Goal: Task Accomplishment & Management: Complete application form

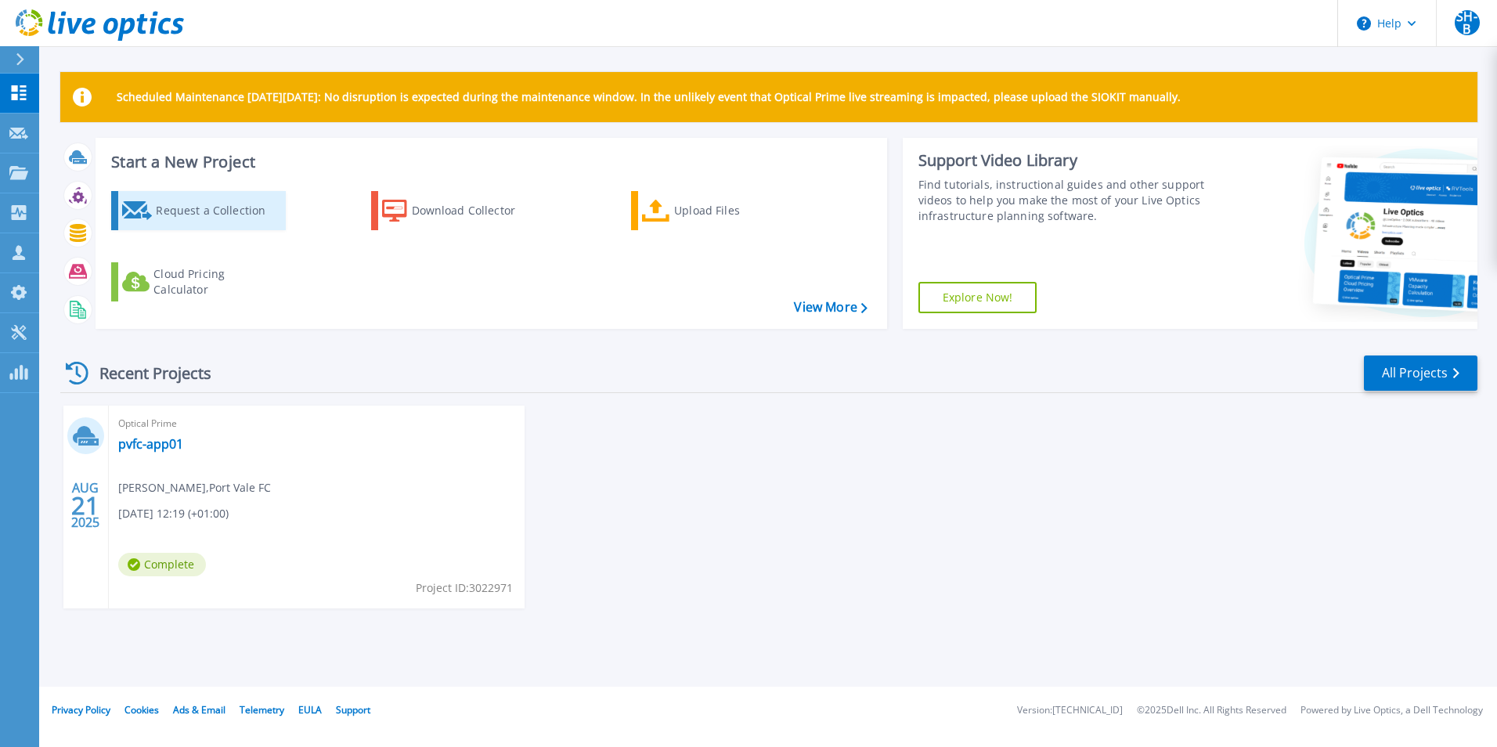
click at [195, 212] on div "Request a Collection" at bounding box center [218, 210] width 125 height 31
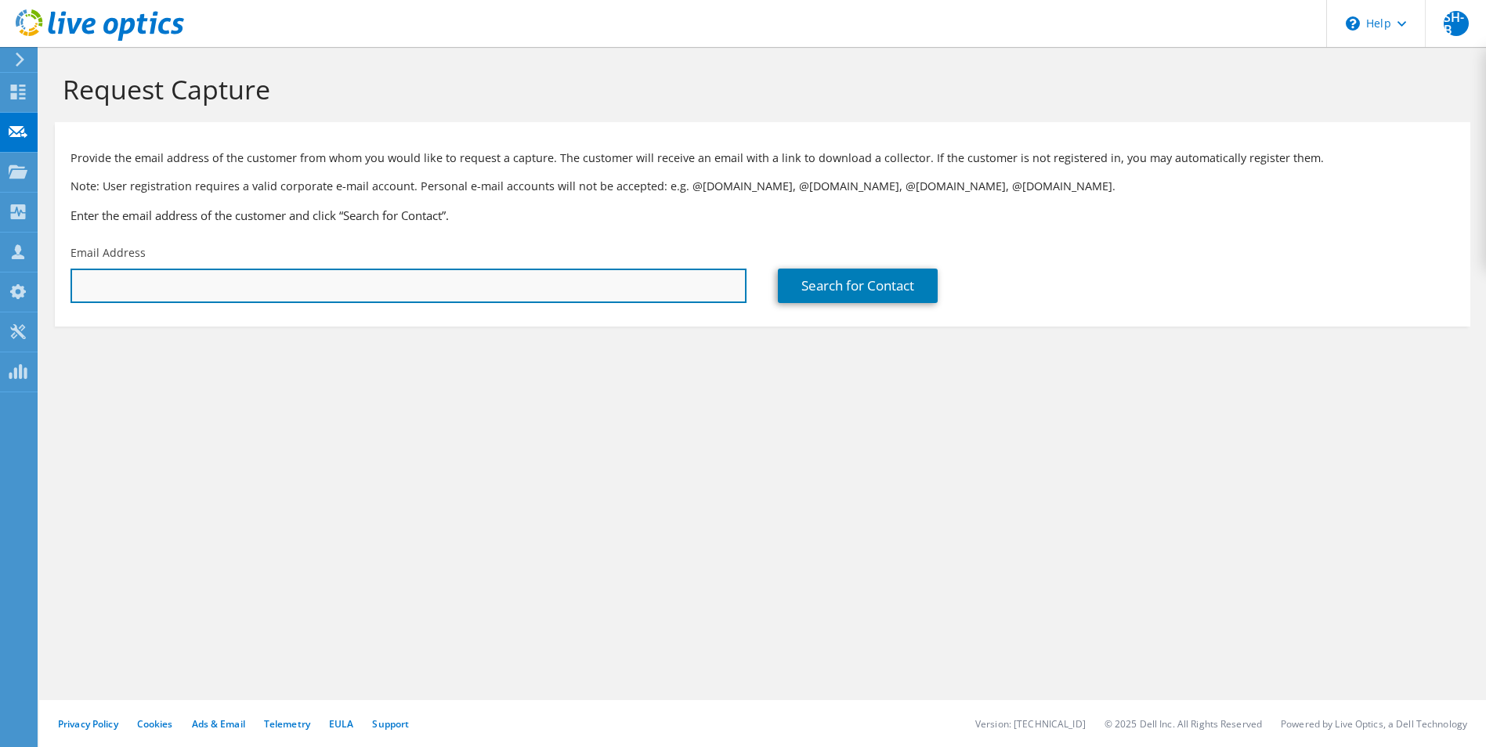
click at [351, 293] on input "text" at bounding box center [408, 286] width 676 height 34
paste input "313065"
type input "313065"
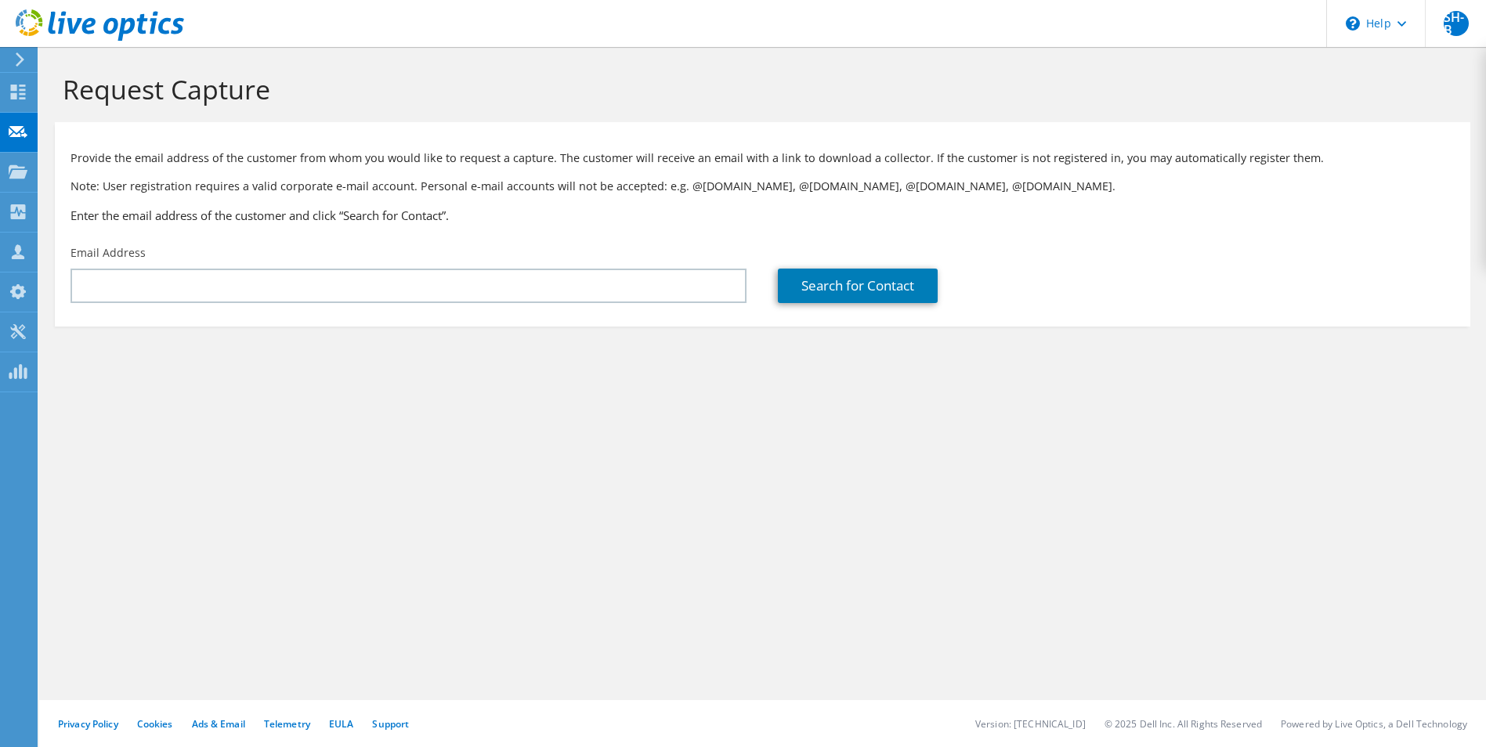
click at [561, 313] on section "Provide the email address of the customer from whom you would like to request a…" at bounding box center [762, 224] width 1415 height 204
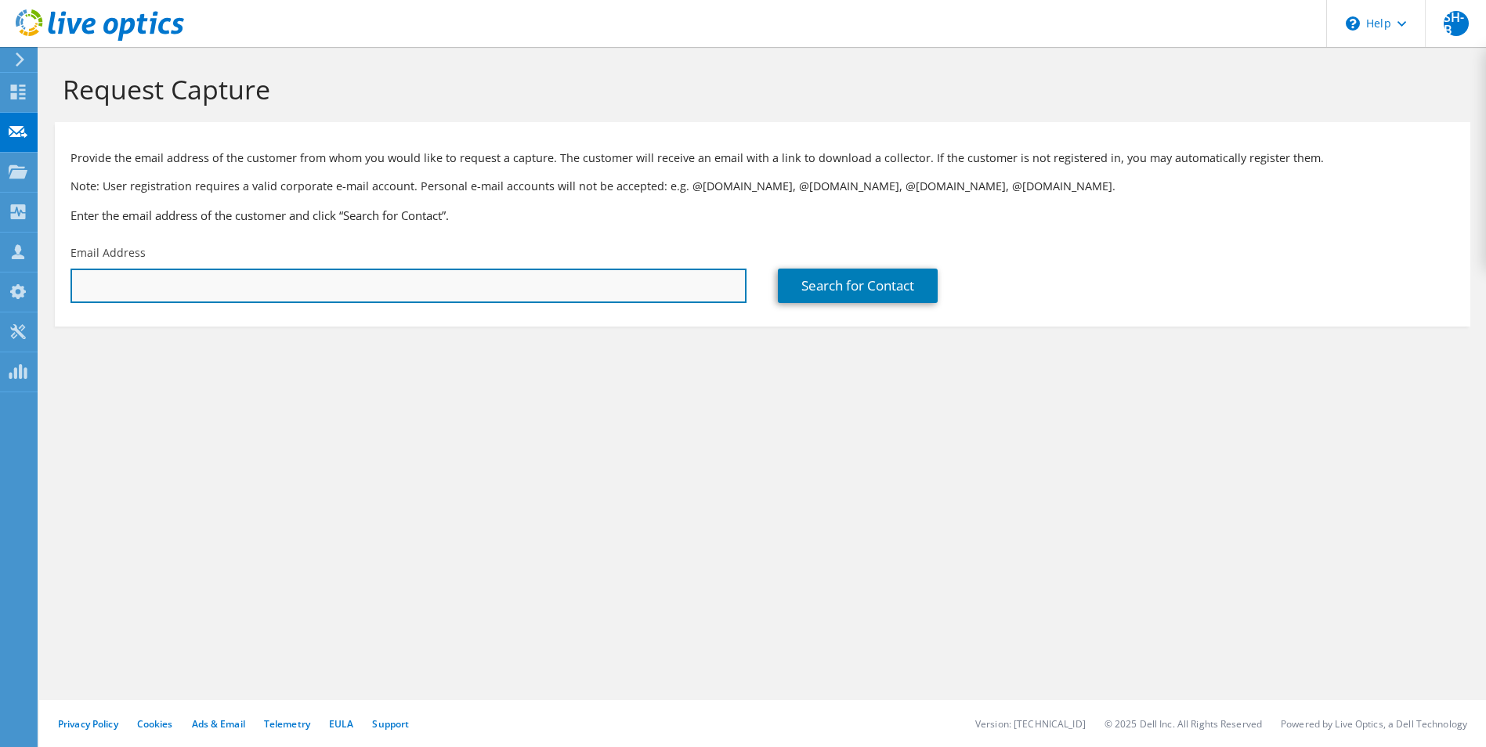
click at [564, 303] on input "text" at bounding box center [408, 286] width 676 height 34
paste input "lizc@theeventscompany.co.uk"
type input "lizc@theeventscompany.co.uk"
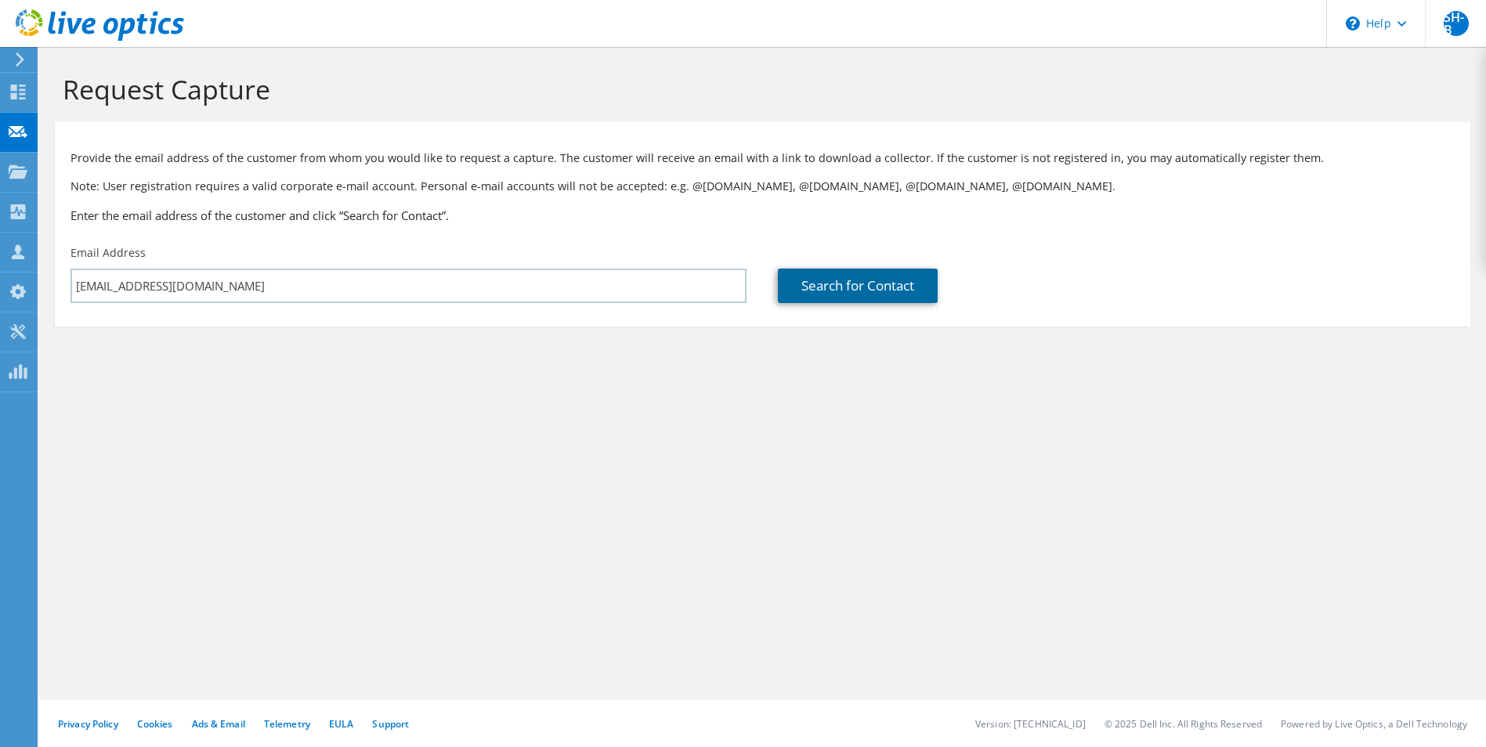
click at [831, 281] on link "Search for Contact" at bounding box center [858, 286] width 160 height 34
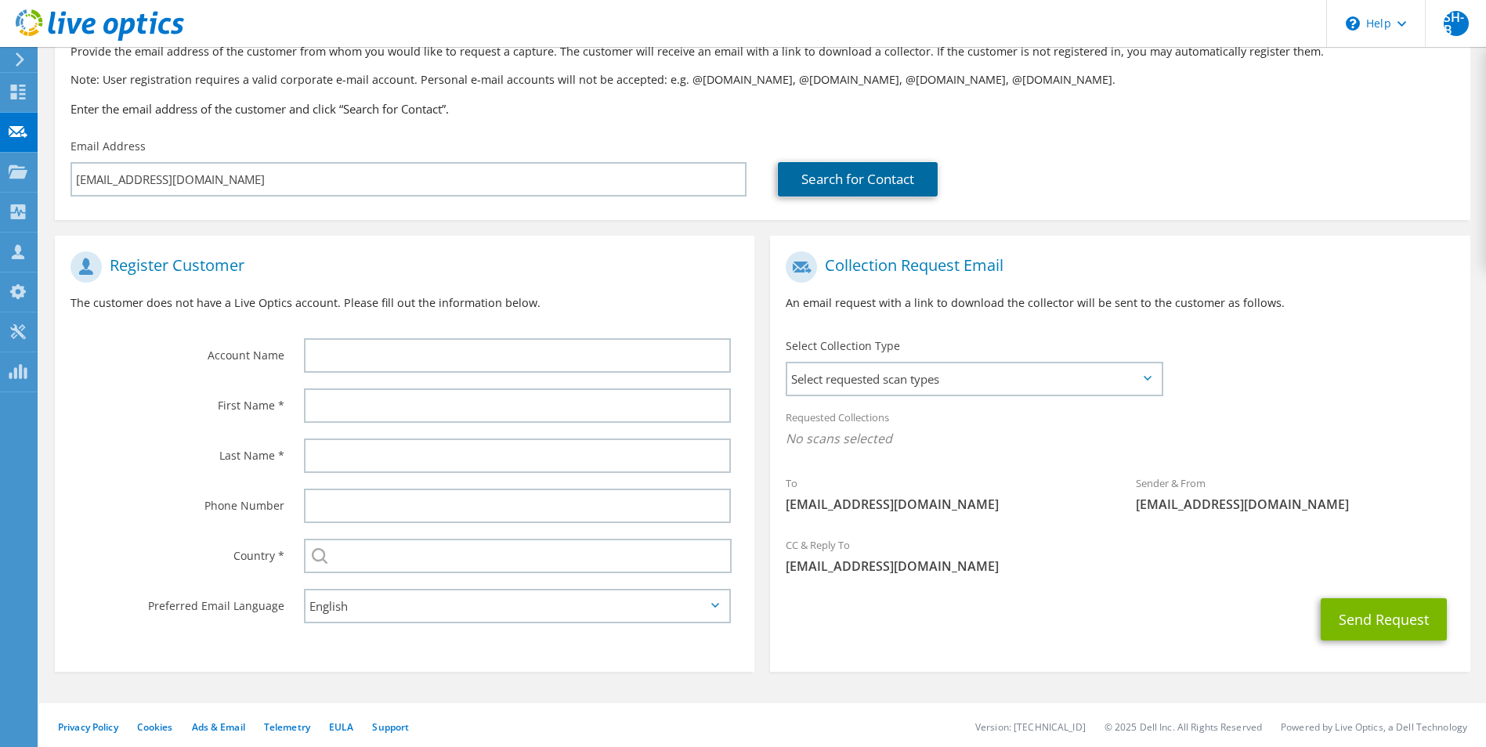
scroll to position [110, 0]
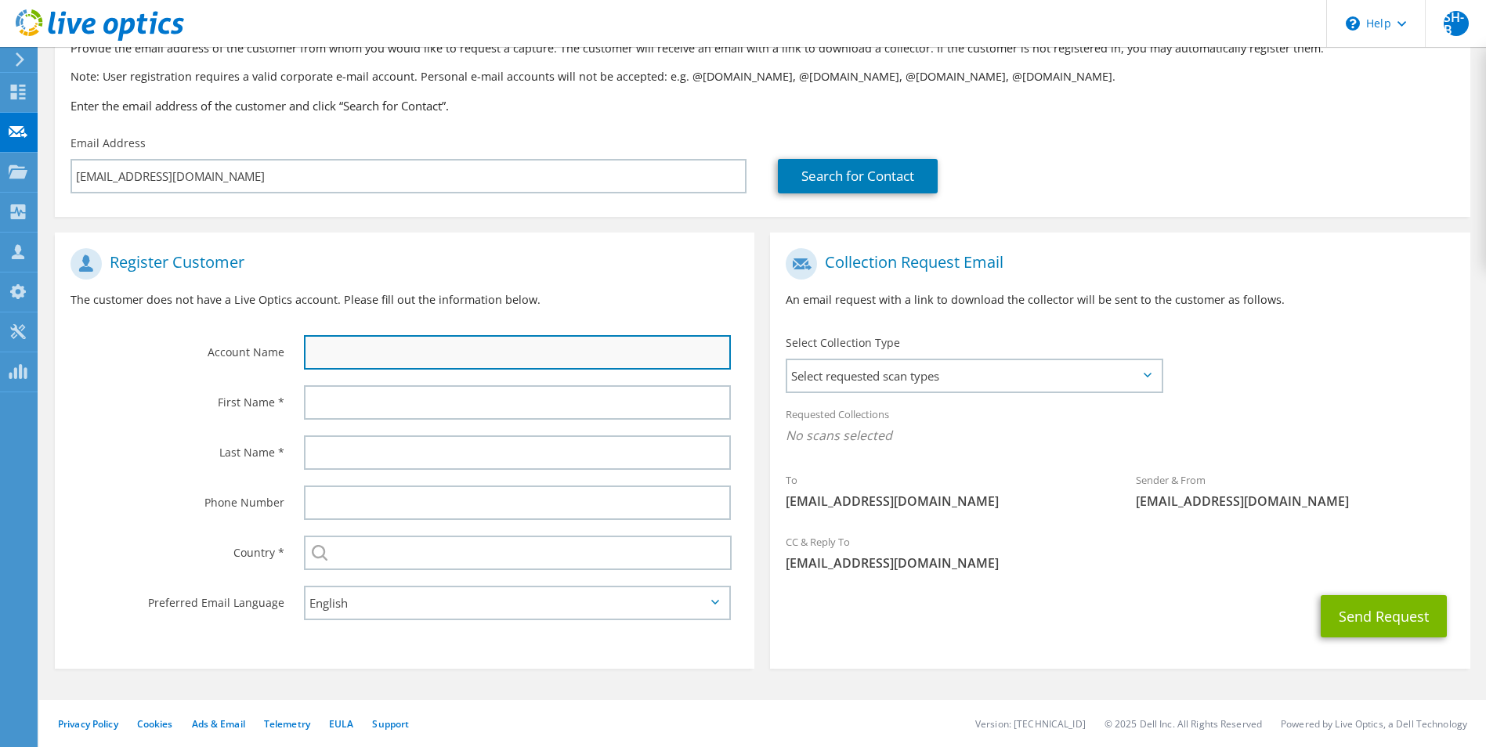
click at [410, 348] on input "text" at bounding box center [518, 352] width 428 height 34
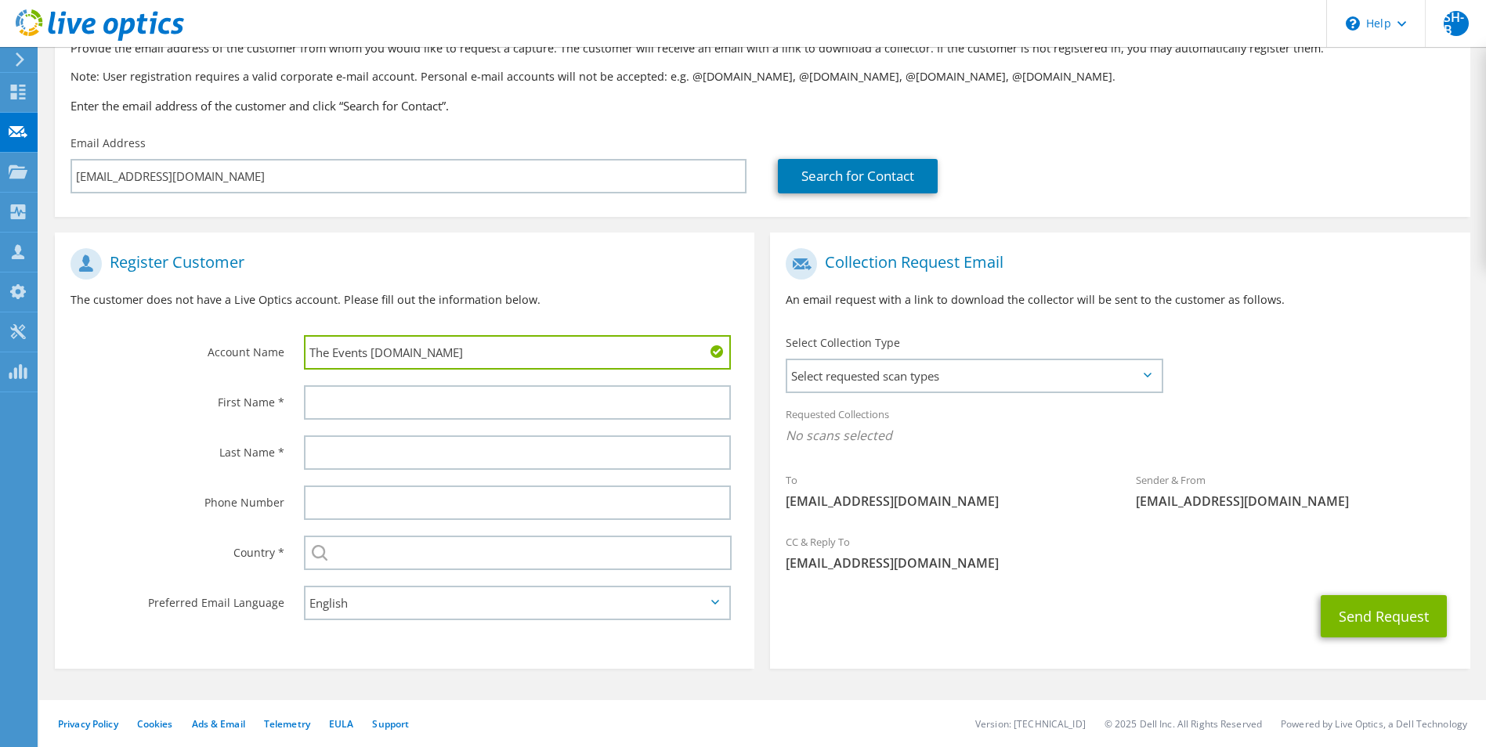
type input "The Events Company.co.uk"
click at [424, 381] on div at bounding box center [521, 402] width 467 height 50
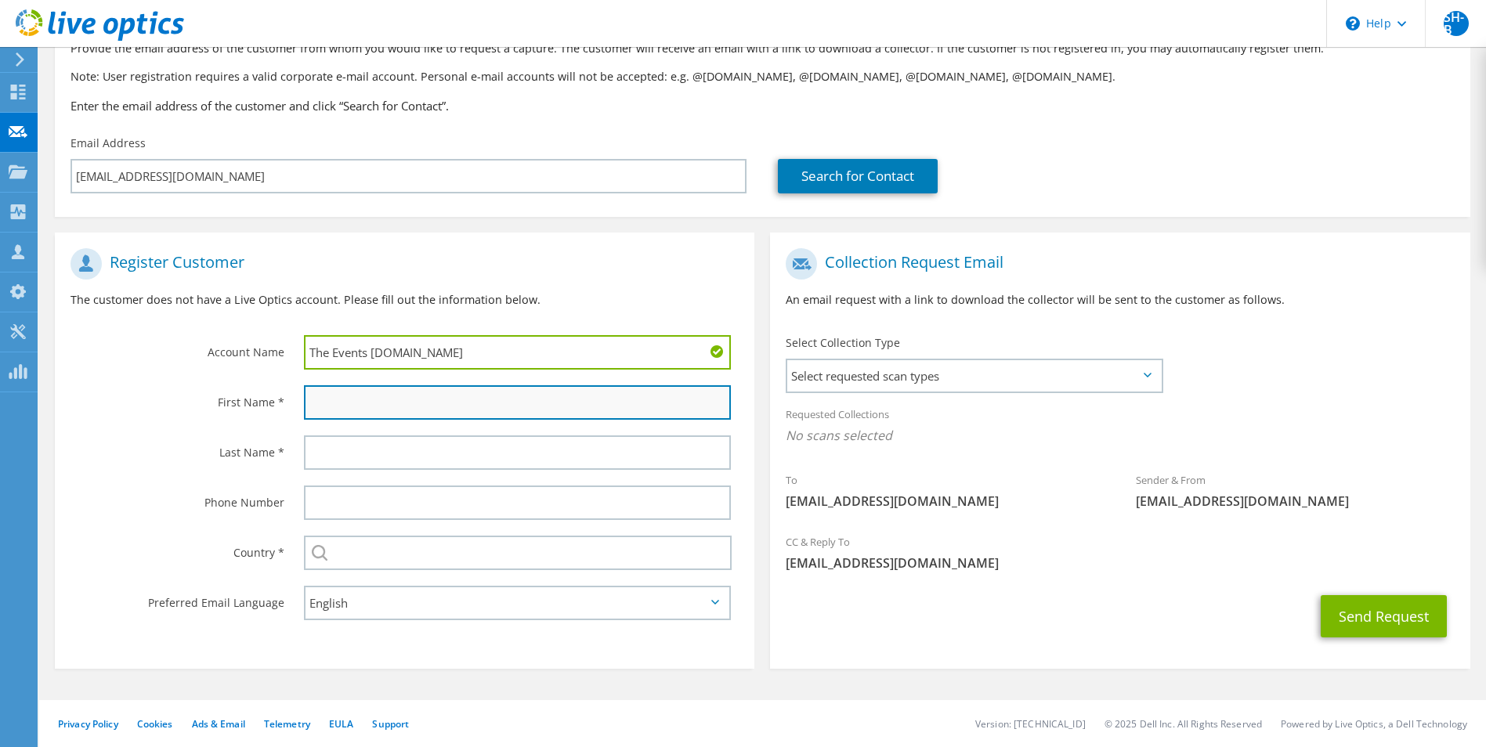
click at [418, 392] on input "text" at bounding box center [518, 402] width 428 height 34
type input "Liz"
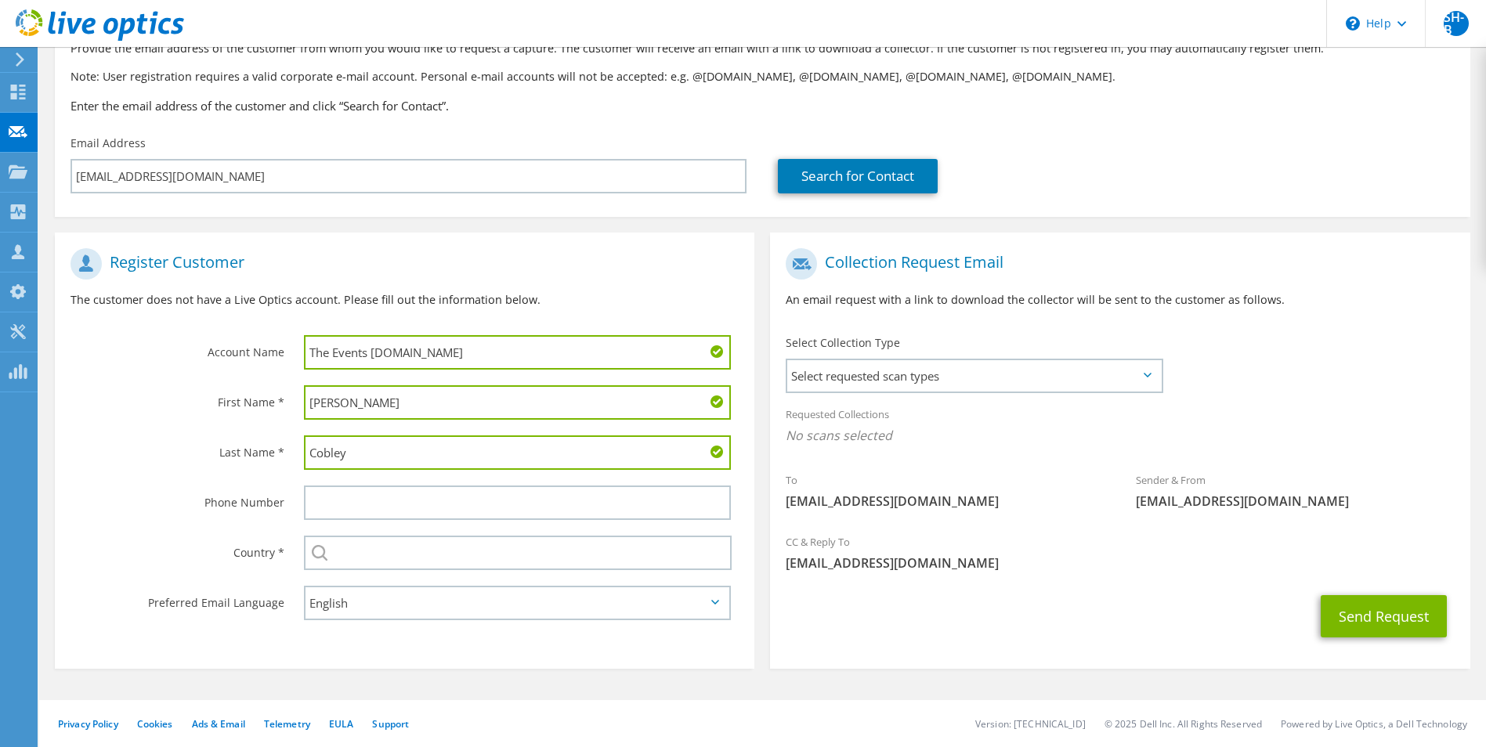
type input "Cobley"
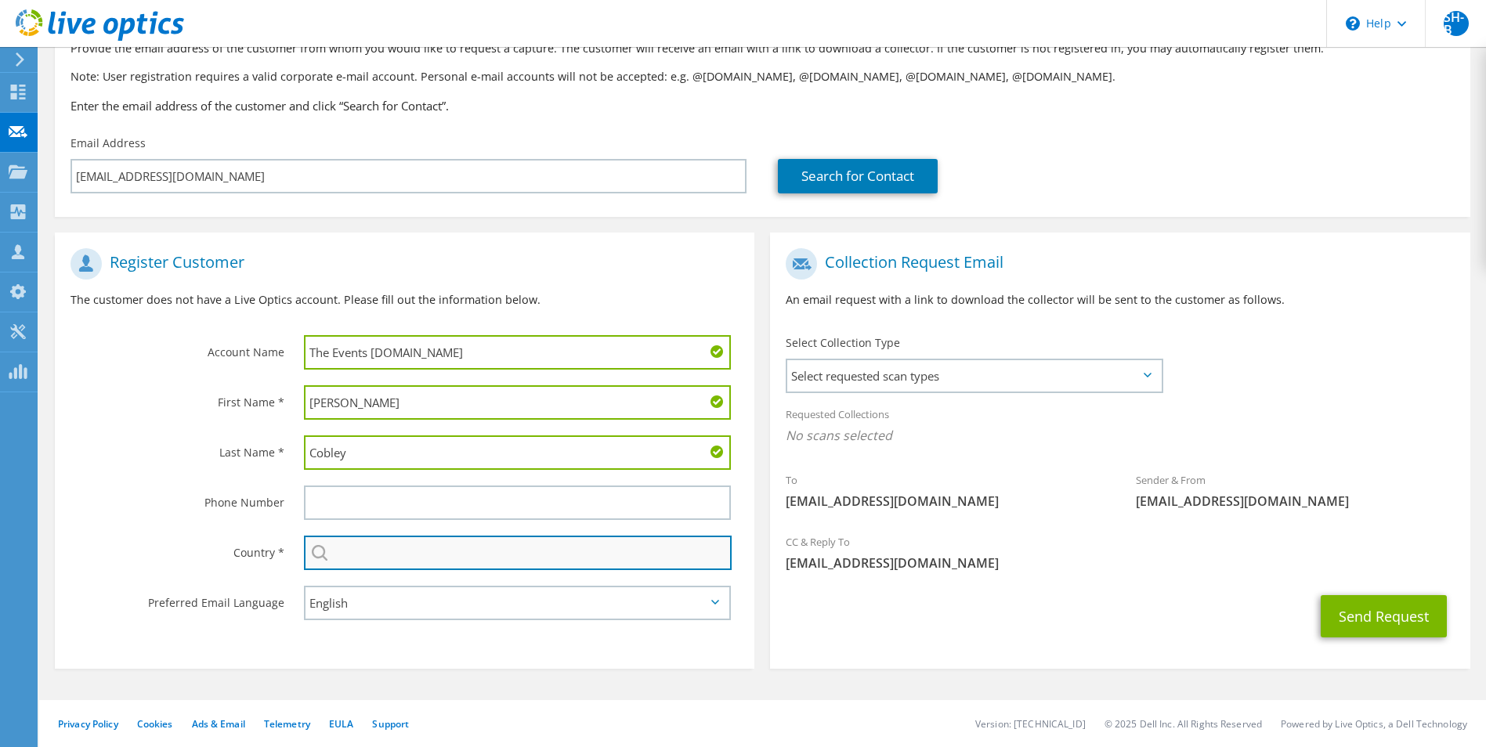
click at [386, 550] on input "text" at bounding box center [518, 553] width 428 height 34
type input "[GEOGRAPHIC_DATA]"
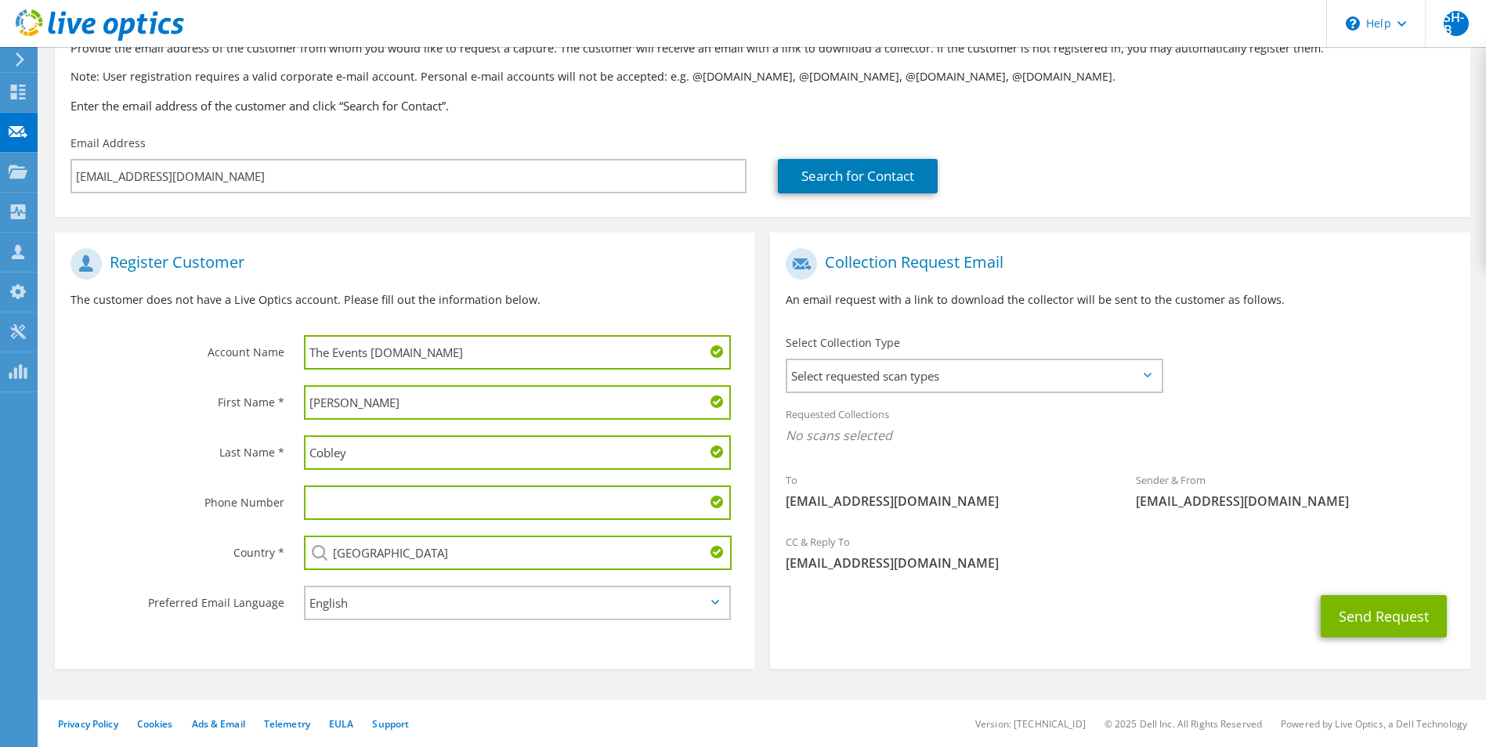
click at [404, 576] on div "Select Andorra United Arab Emirates Afghanistan Antigua and Barbuda Anguilla Al…" at bounding box center [521, 553] width 467 height 50
click at [956, 381] on span "Select requested scan types" at bounding box center [973, 375] width 373 height 31
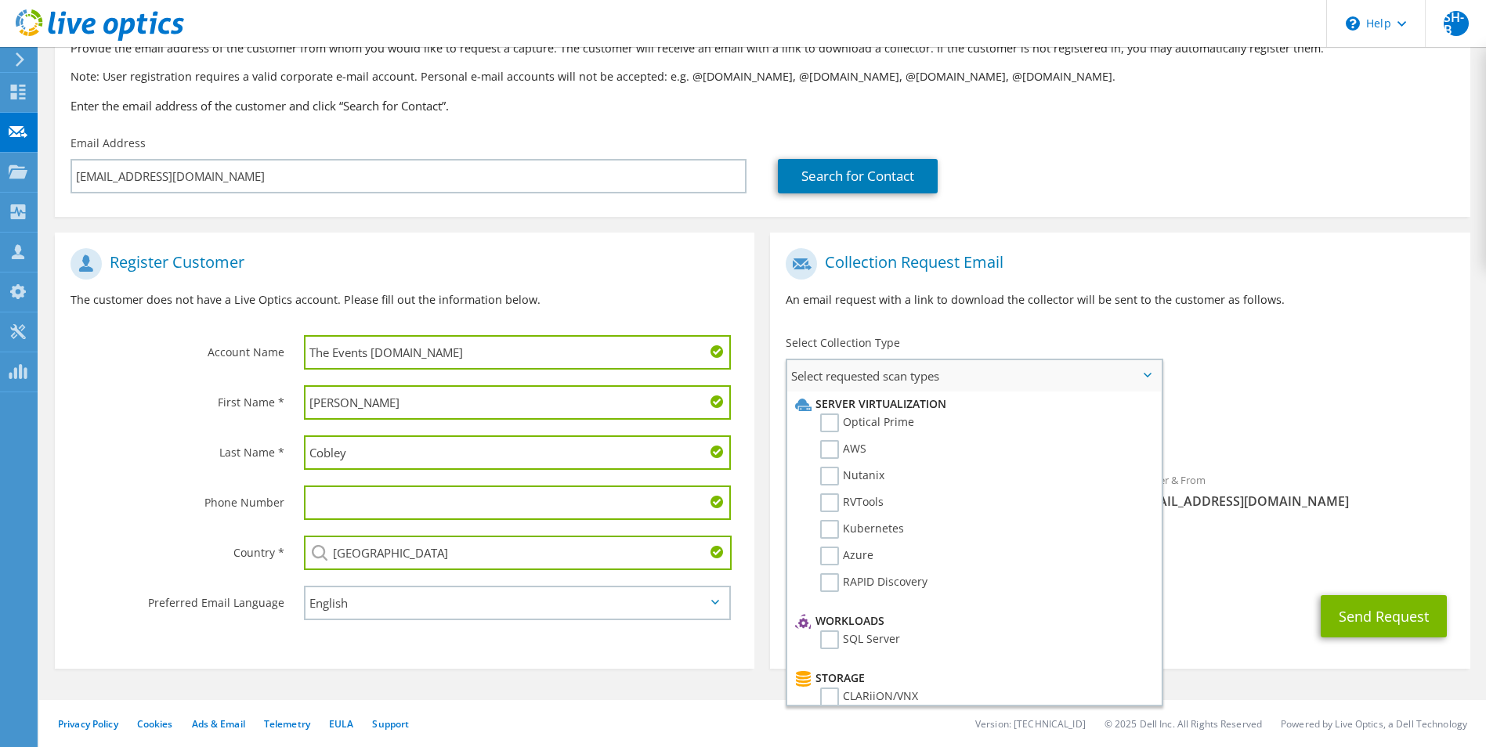
scroll to position [0, 0]
click at [839, 424] on label "Optical Prime" at bounding box center [867, 423] width 94 height 19
click at [0, 0] on input "Optical Prime" at bounding box center [0, 0] width 0 height 0
click at [1148, 336] on div "Select Collection Type Select requested scan types Server Virtualization Optica…" at bounding box center [973, 362] width 377 height 55
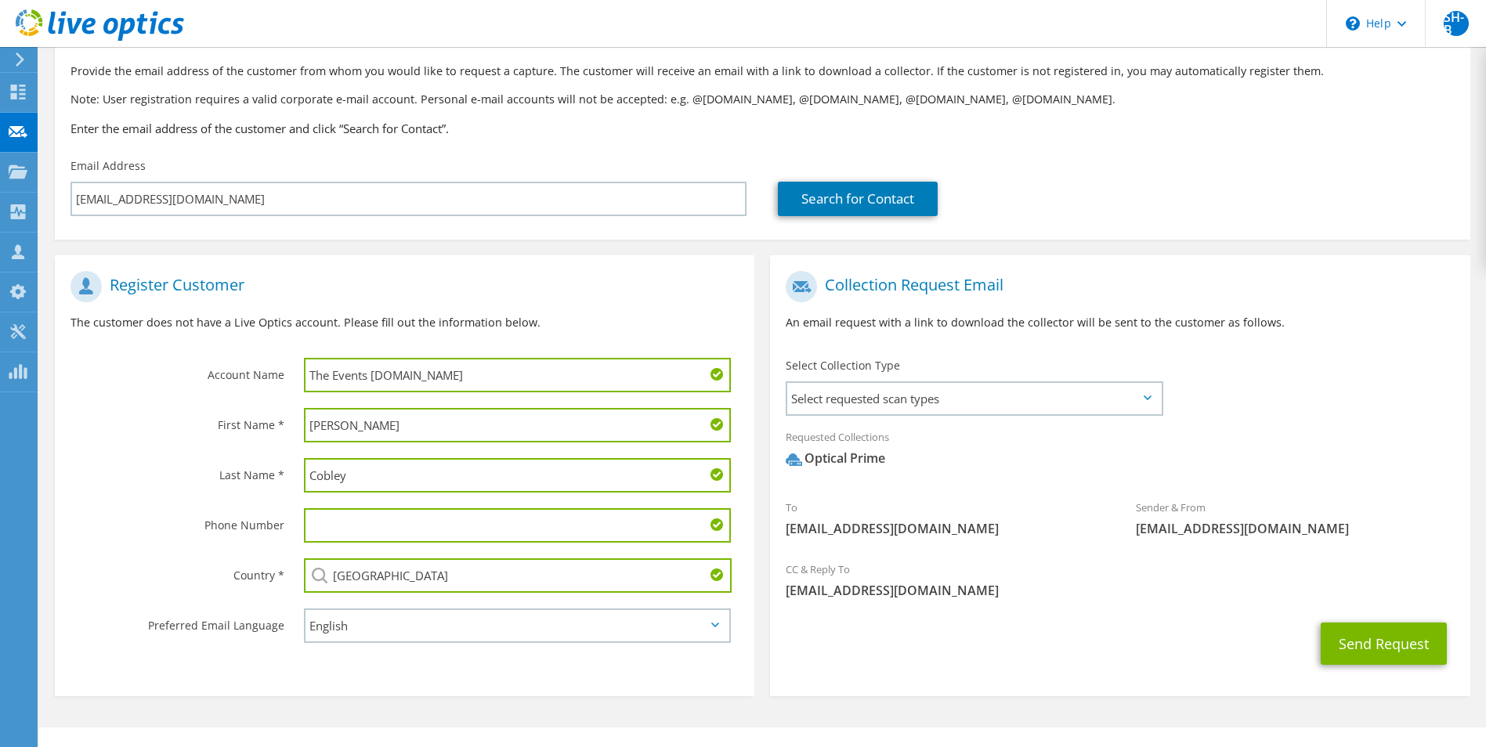
scroll to position [114, 0]
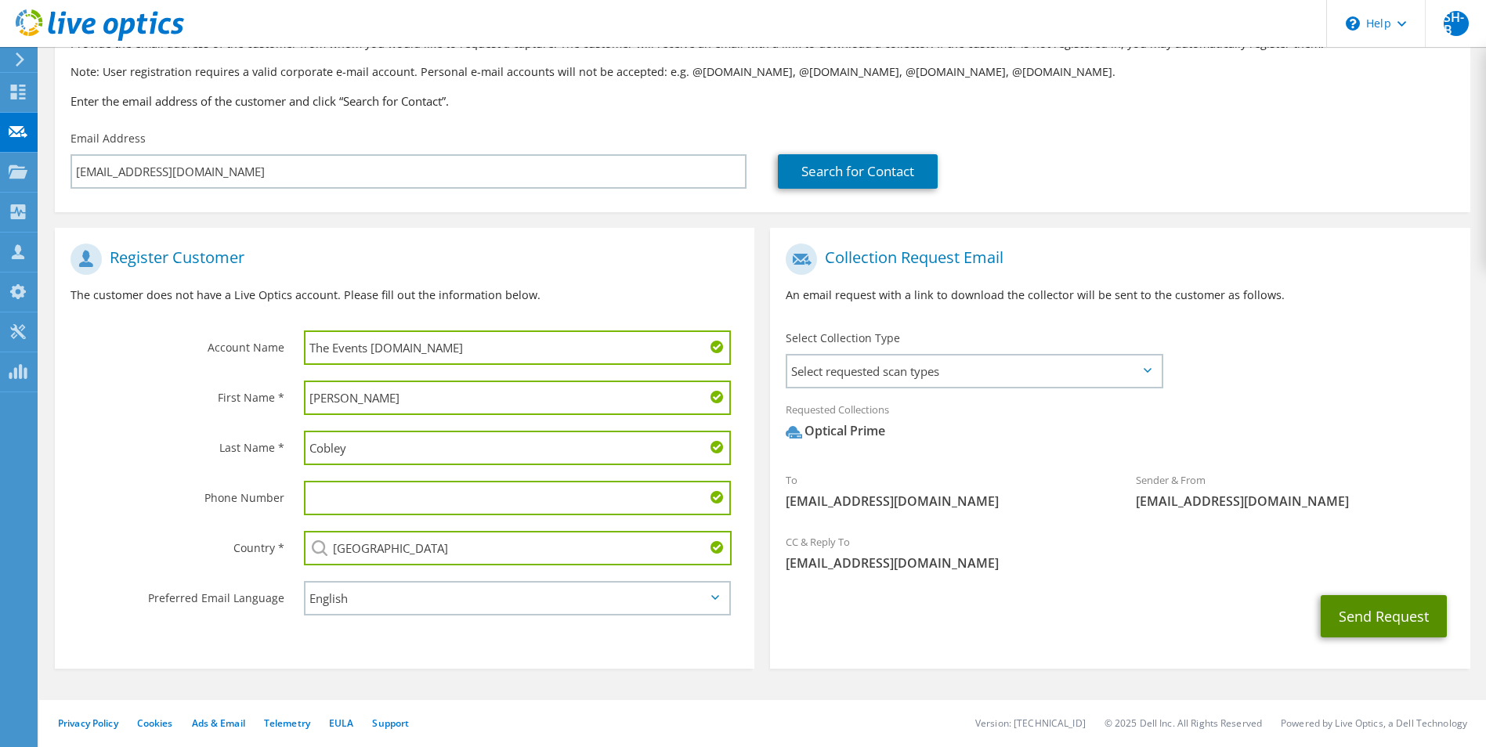
click at [1343, 605] on button "Send Request" at bounding box center [1383, 616] width 126 height 42
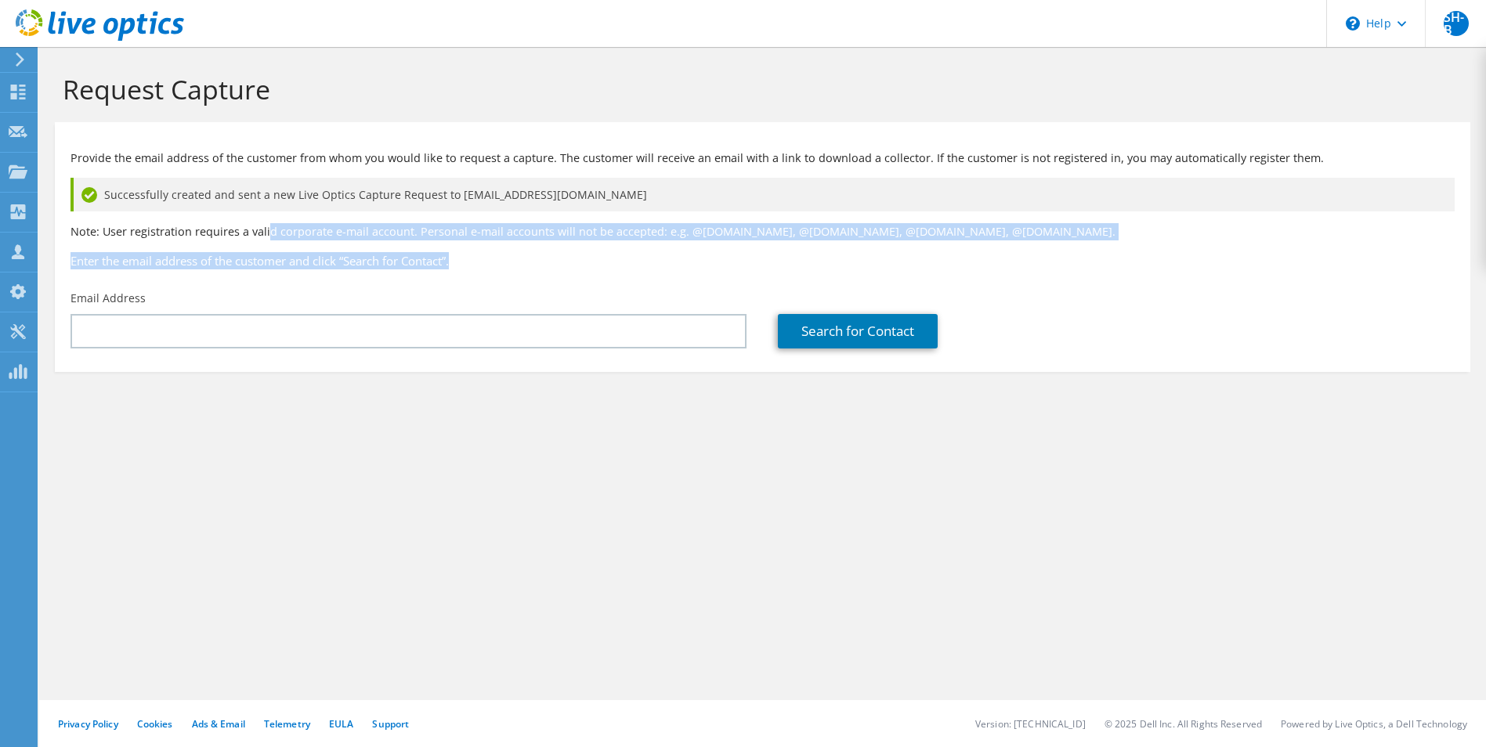
drag, startPoint x: 457, startPoint y: 262, endPoint x: 267, endPoint y: 237, distance: 191.9
click at [267, 237] on div "Provide the email address of the customer from whom you would like to request a…" at bounding box center [762, 206] width 1415 height 153
click at [267, 237] on p "Note: User registration requires a valid corporate e-mail account. Personal e-m…" at bounding box center [762, 231] width 1384 height 17
